Goal: Register for event/course

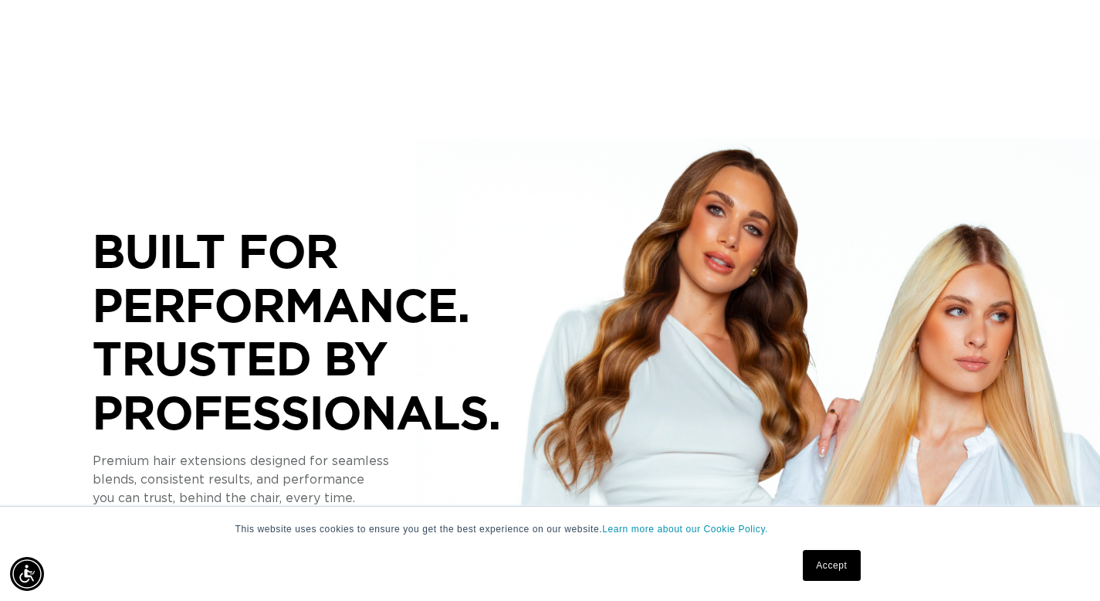
scroll to position [143, 0]
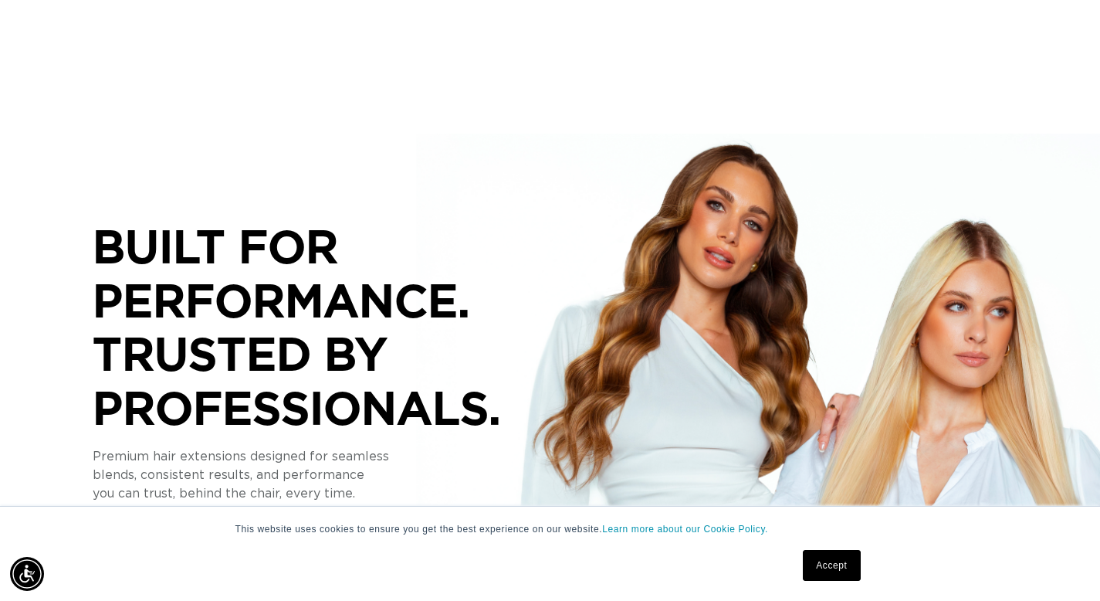
click at [829, 560] on link "Accept" at bounding box center [831, 565] width 57 height 31
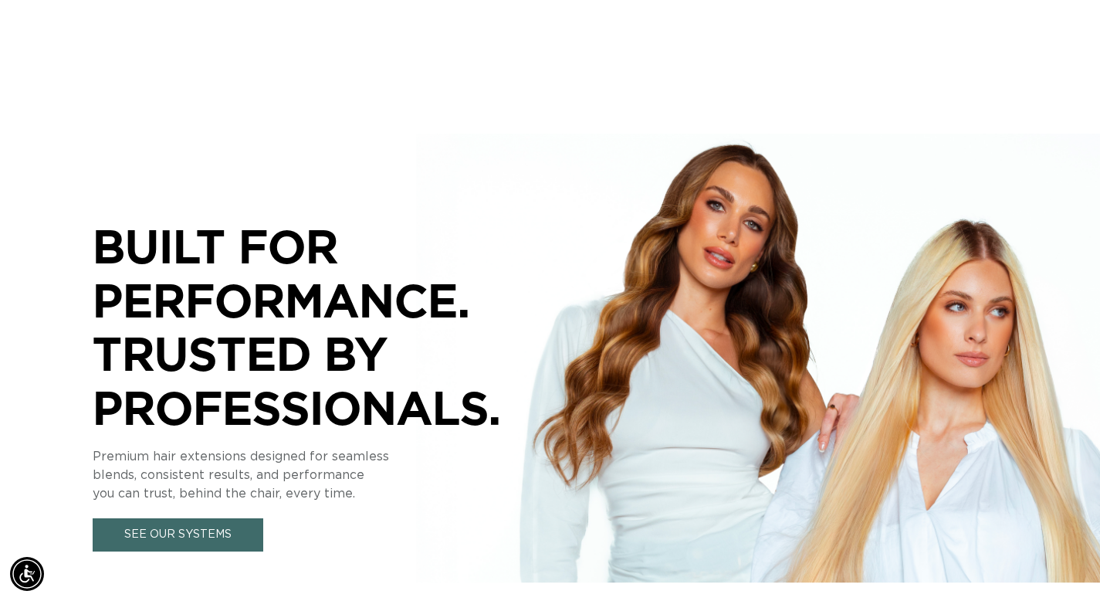
scroll to position [0, 1002]
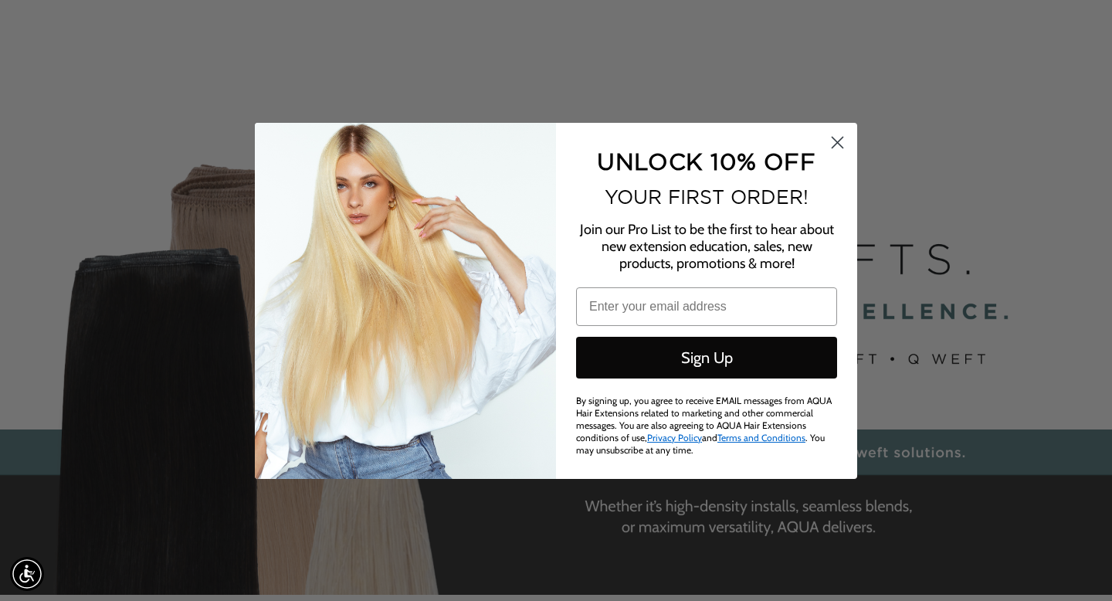
click at [836, 143] on icon "Close dialog" at bounding box center [837, 142] width 11 height 11
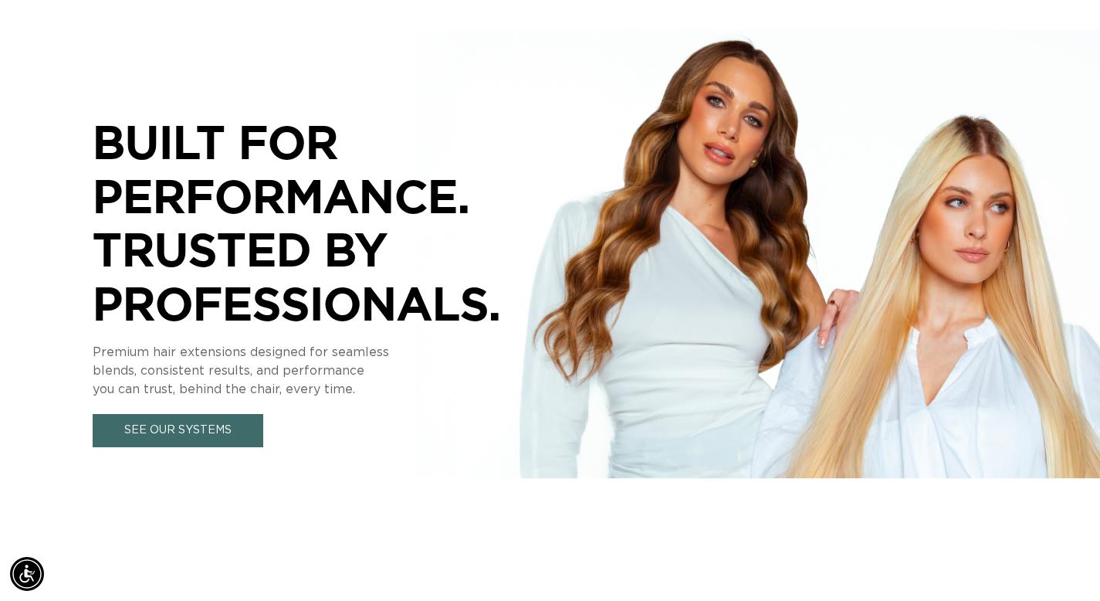
scroll to position [0, 0]
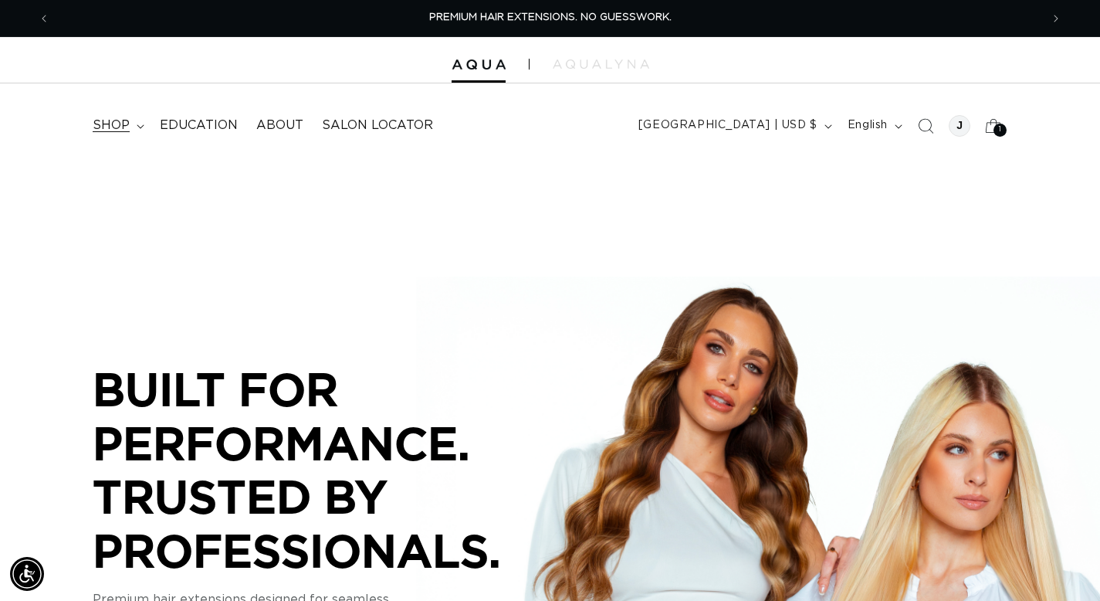
click at [117, 128] on span "shop" at bounding box center [111, 125] width 37 height 16
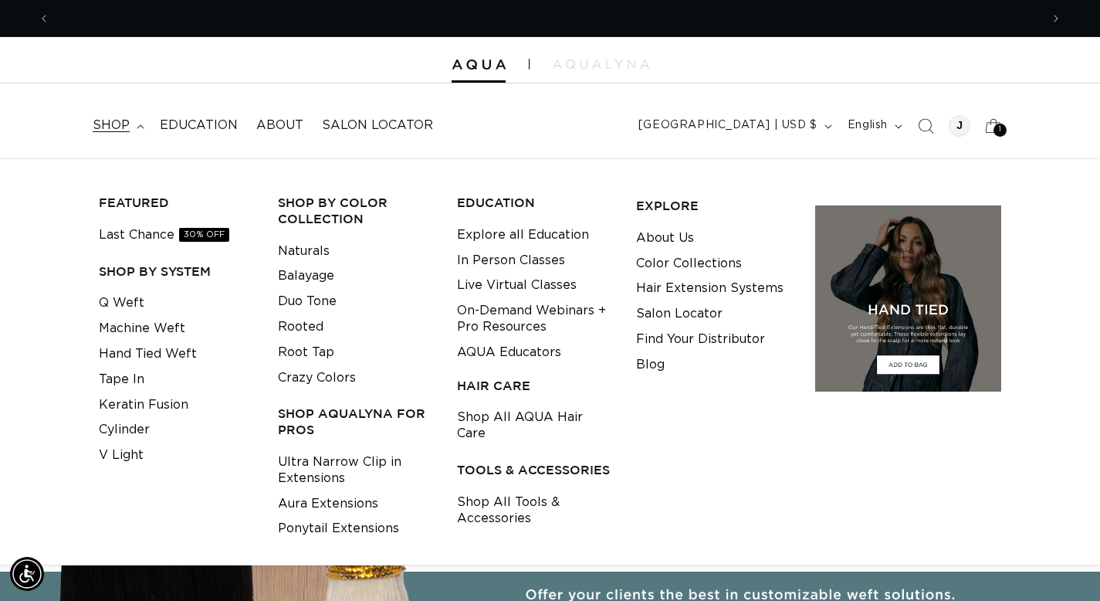
scroll to position [0, 1981]
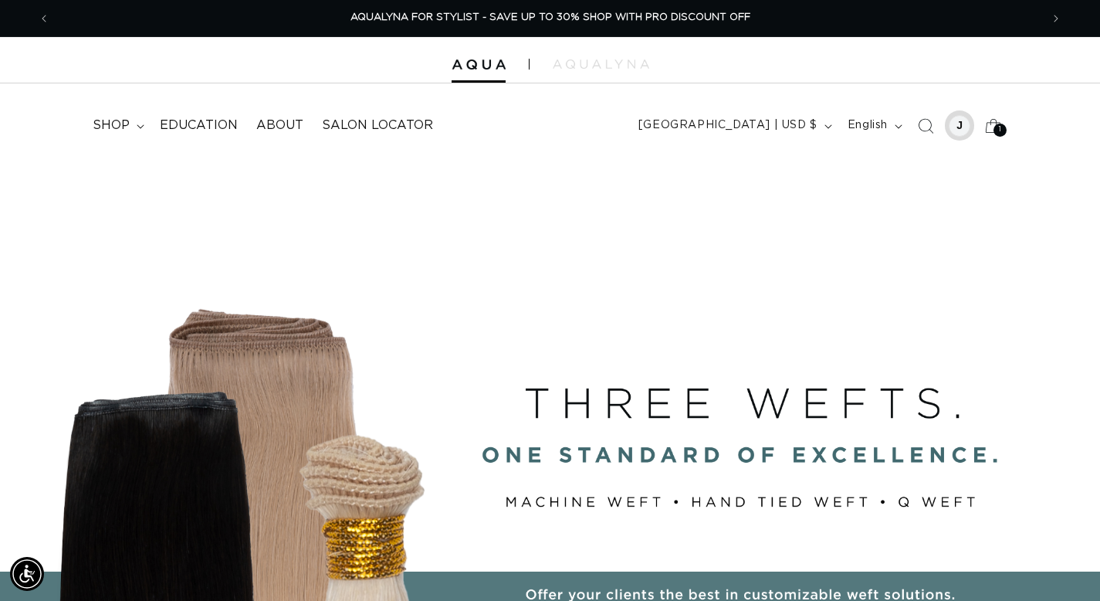
click at [951, 125] on div at bounding box center [960, 126] width 22 height 22
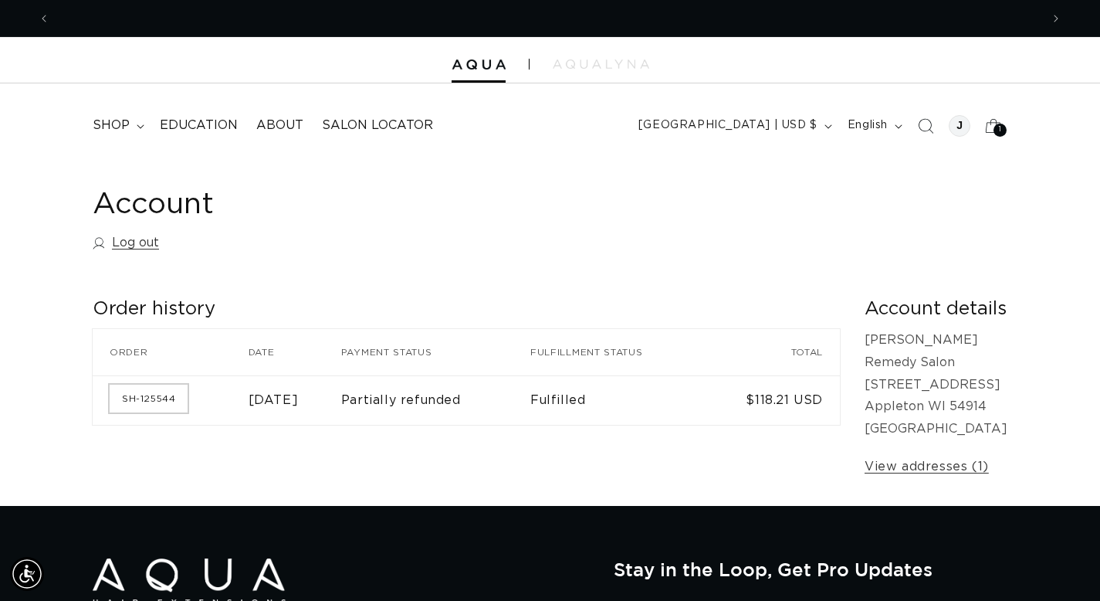
click at [166, 398] on link "SH-125544" at bounding box center [149, 398] width 78 height 28
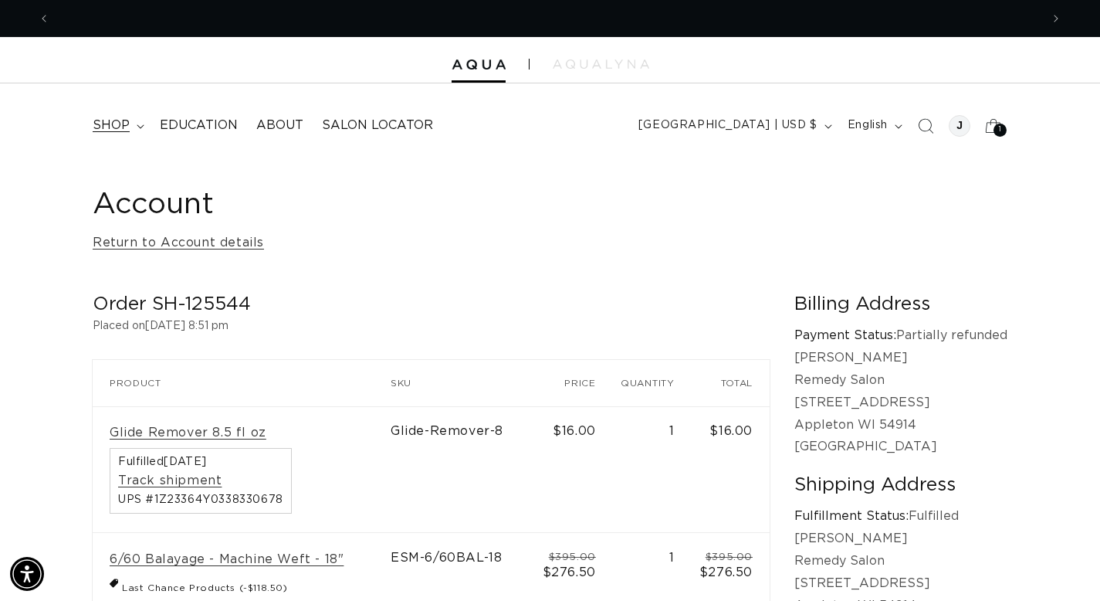
click at [133, 131] on summary "shop" at bounding box center [116, 125] width 67 height 35
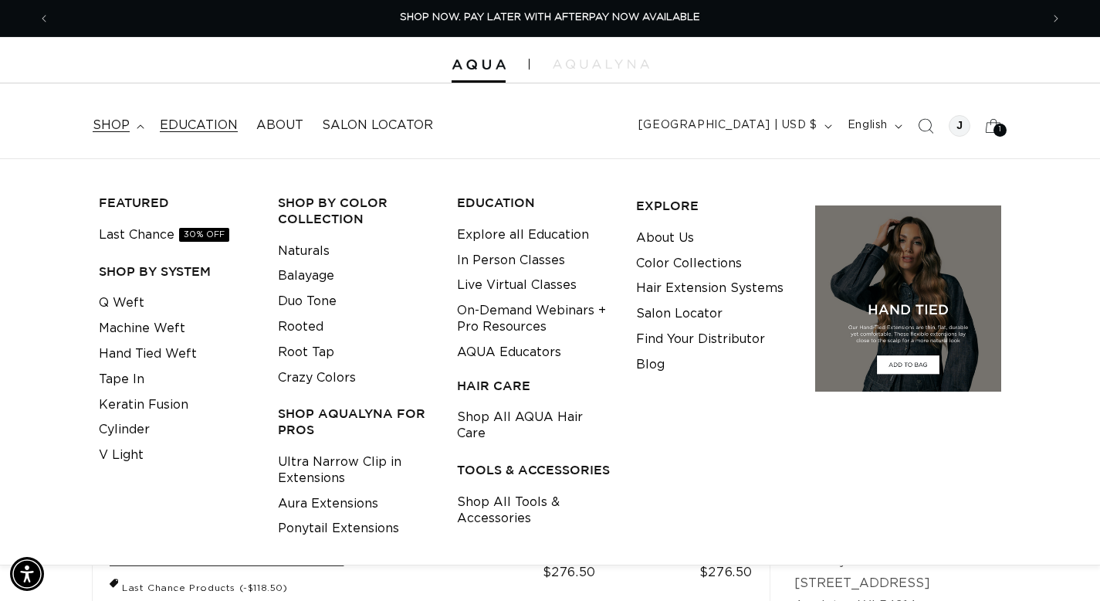
click at [209, 124] on span "Education" at bounding box center [199, 125] width 78 height 16
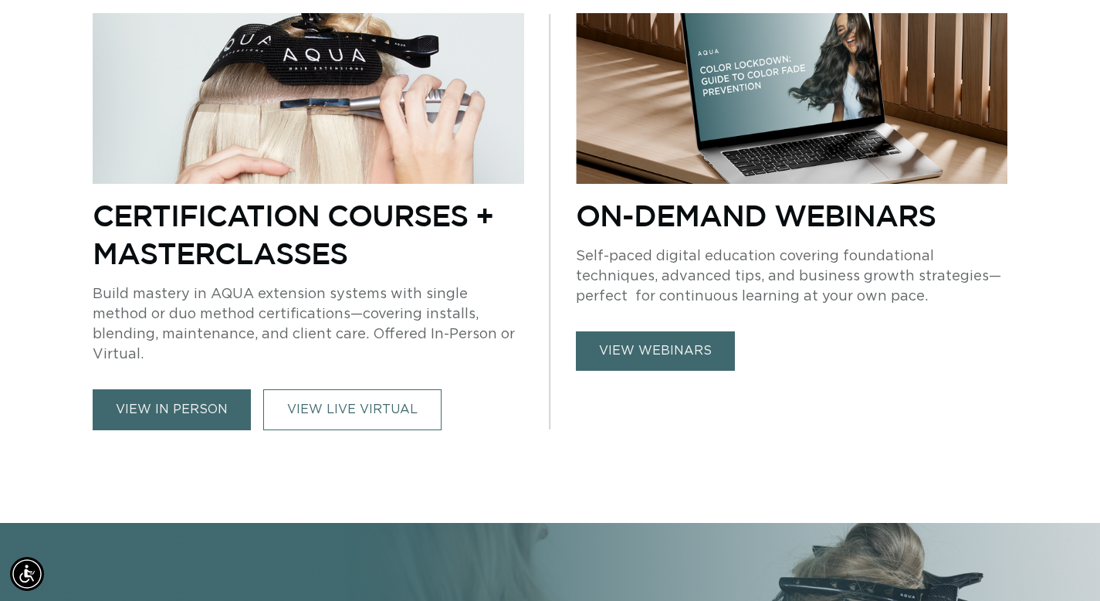
scroll to position [0, 990]
click at [189, 391] on link "view in person" at bounding box center [172, 409] width 158 height 41
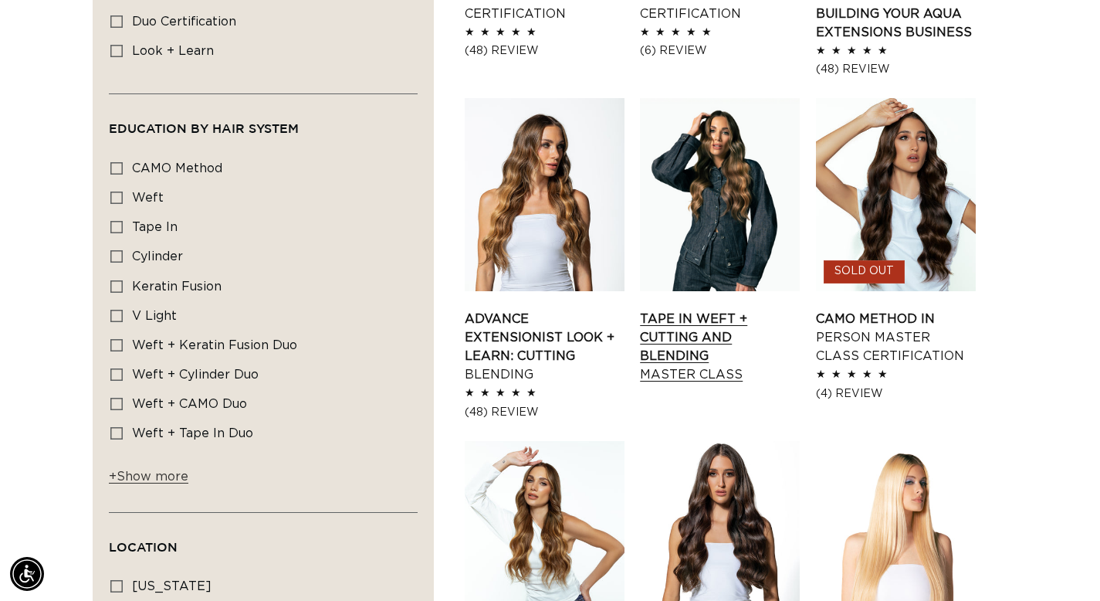
scroll to position [0, 1981]
click at [719, 330] on link "Tape In Weft + Cutting and Blending Master Class" at bounding box center [720, 347] width 160 height 74
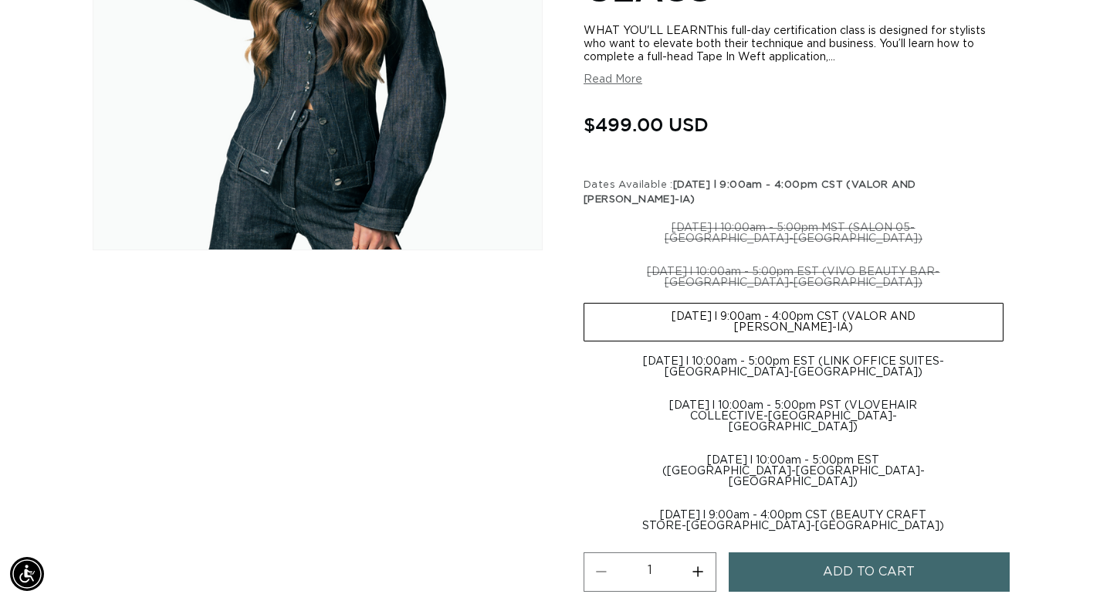
scroll to position [0, 990]
click at [760, 502] on label "[DATE] l 9:00am - 4:00pm CST (BEAUTY CRAFT STORE-[GEOGRAPHIC_DATA]-[GEOGRAPHIC_…" at bounding box center [794, 520] width 420 height 37
click at [1011, 445] on input "[DATE] l 9:00am - 4:00pm CST (BEAUTY CRAFT STORE-[GEOGRAPHIC_DATA]-[GEOGRAPHIC_…" at bounding box center [1011, 444] width 1 height 1
radio input "true"
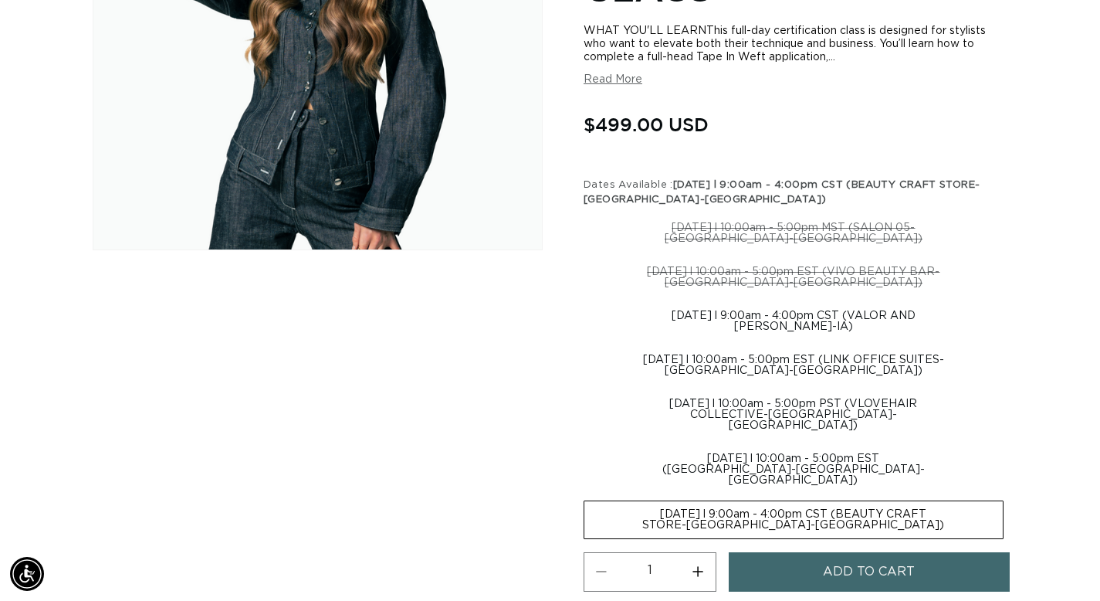
click at [789, 552] on button "Add to cart" at bounding box center [869, 571] width 281 height 39
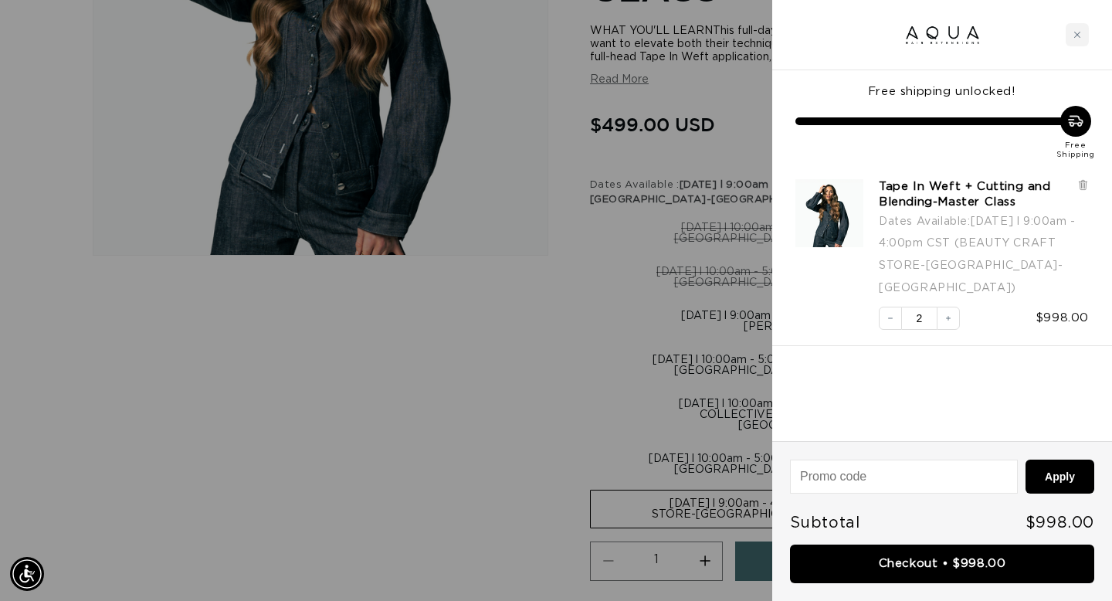
scroll to position [0, 1002]
click at [884, 306] on button "Decrease quantity" at bounding box center [890, 317] width 23 height 23
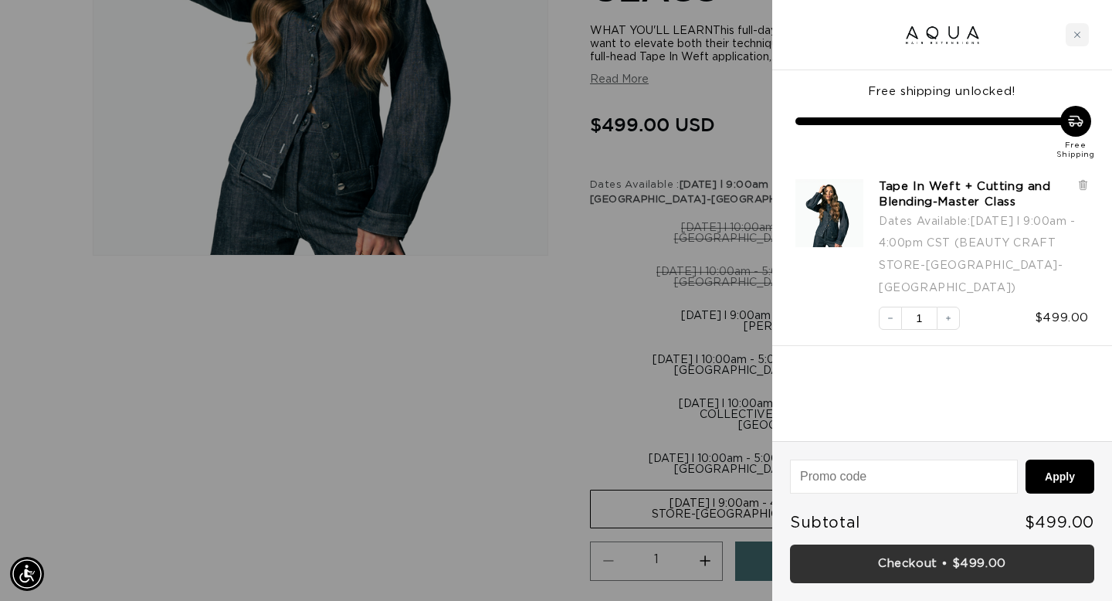
click at [888, 568] on link "Checkout • $499.00" at bounding box center [942, 563] width 304 height 39
